Goal: Navigation & Orientation: Find specific page/section

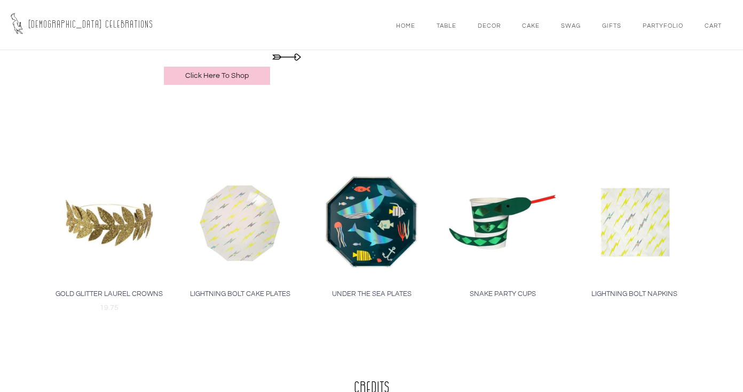
scroll to position [8950, 0]
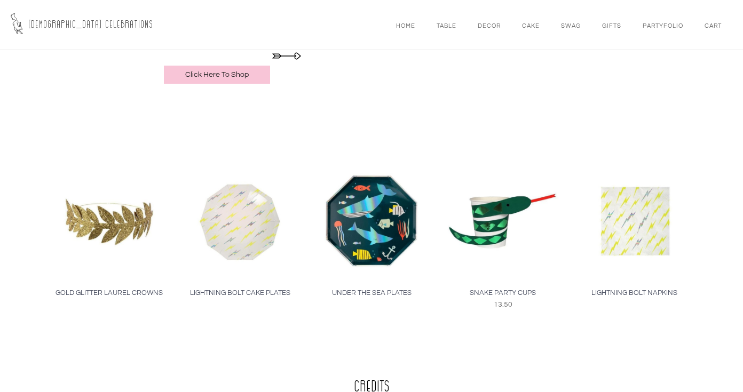
click at [481, 232] on img at bounding box center [502, 220] width 117 height 117
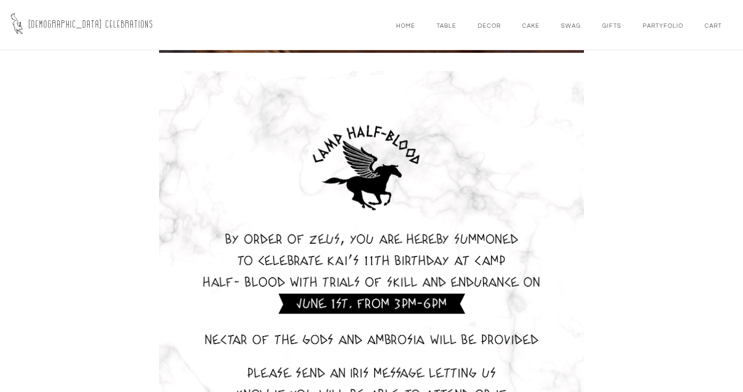
scroll to position [1911, 0]
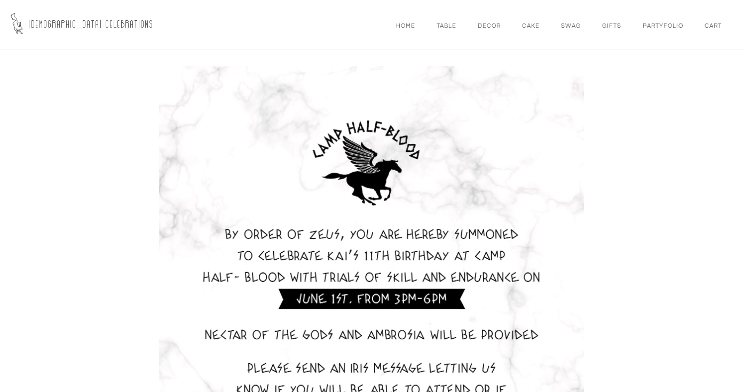
click at [341, 200] on img at bounding box center [371, 341] width 427 height 552
click at [339, 200] on img at bounding box center [371, 341] width 427 height 552
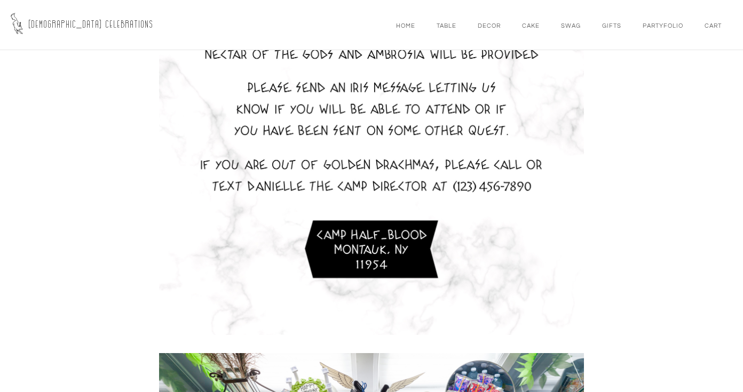
scroll to position [2201, 0]
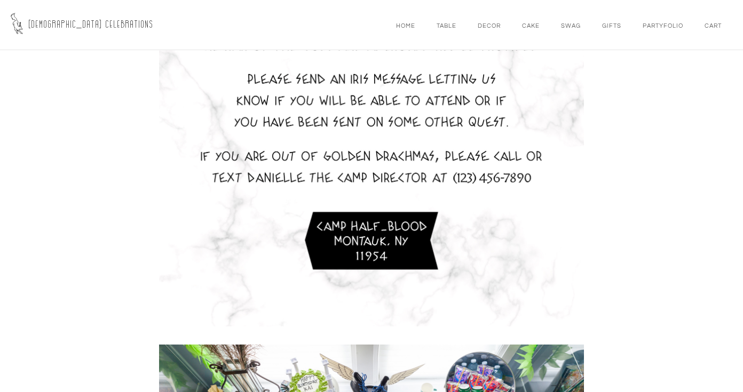
click at [474, 282] on img at bounding box center [371, 52] width 427 height 552
click at [540, 329] on div at bounding box center [371, 52] width 427 height 562
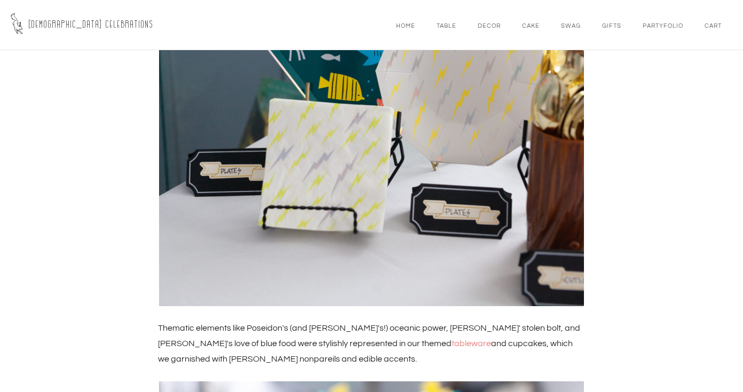
scroll to position [5896, 0]
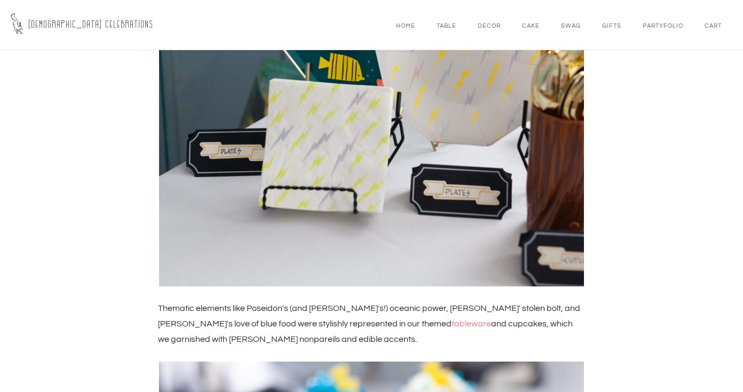
click at [451, 326] on link "tableware" at bounding box center [470, 324] width 39 height 9
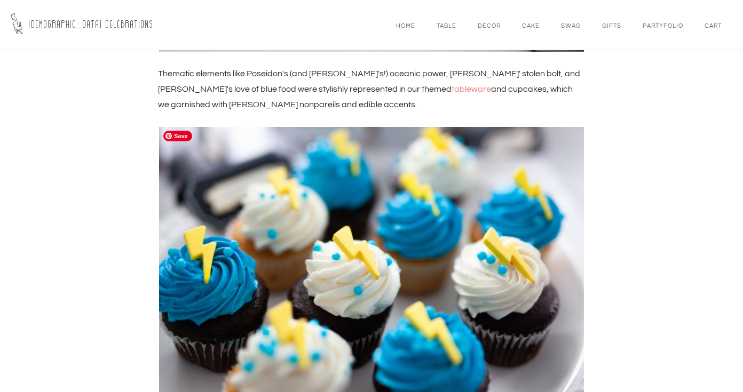
scroll to position [6130, 0]
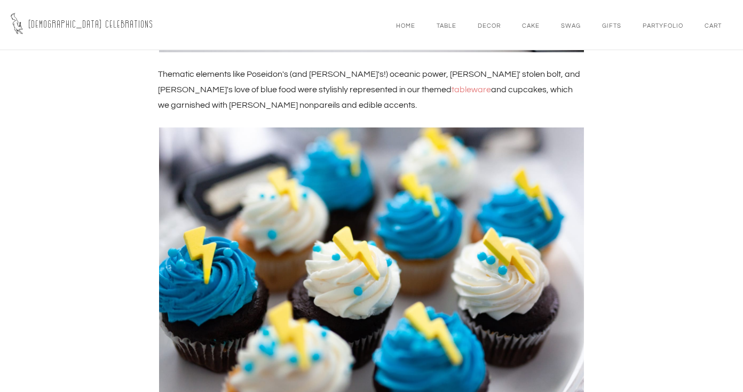
click at [451, 90] on link "tableware" at bounding box center [470, 89] width 39 height 9
